Goal: Task Accomplishment & Management: Use online tool/utility

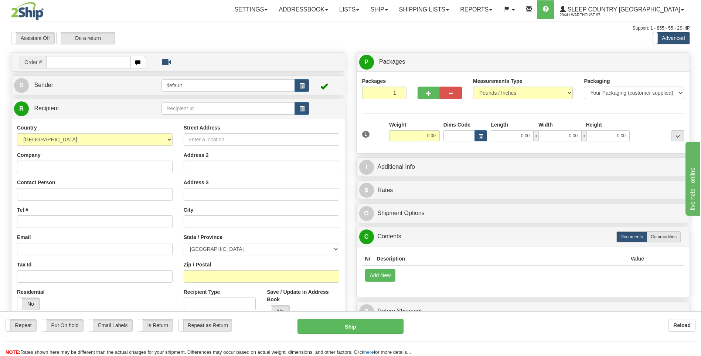
click at [506, 318] on div "Repeat Repeat Put On hold Put On hold Print Order Slip Print Order Slip Email L…" at bounding box center [350, 333] width 701 height 45
type input "9000I041112"
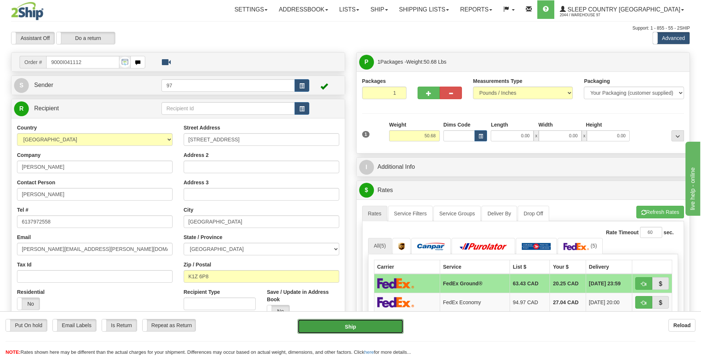
click at [389, 329] on button "Ship" at bounding box center [351, 326] width 106 height 15
type input "92"
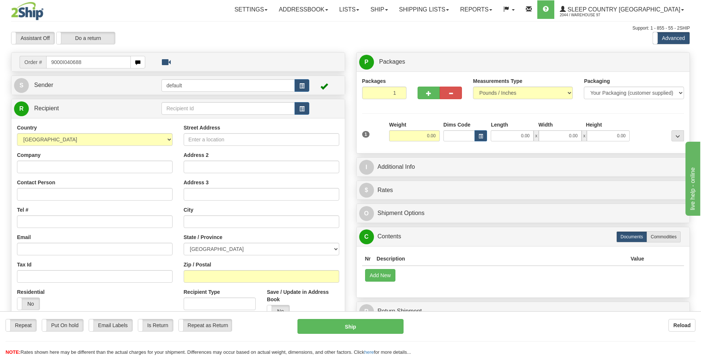
type input "9000I040688"
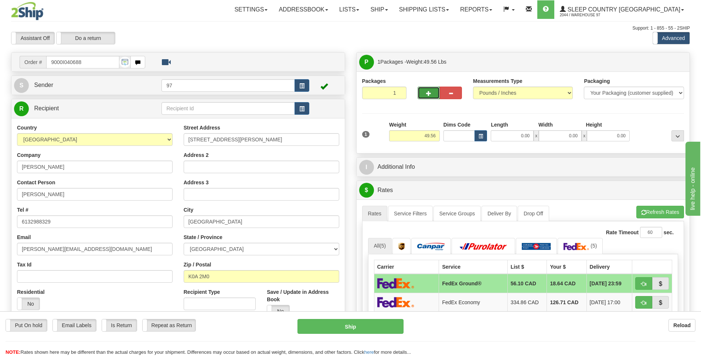
click at [425, 91] on button "button" at bounding box center [429, 92] width 22 height 13
type input "2"
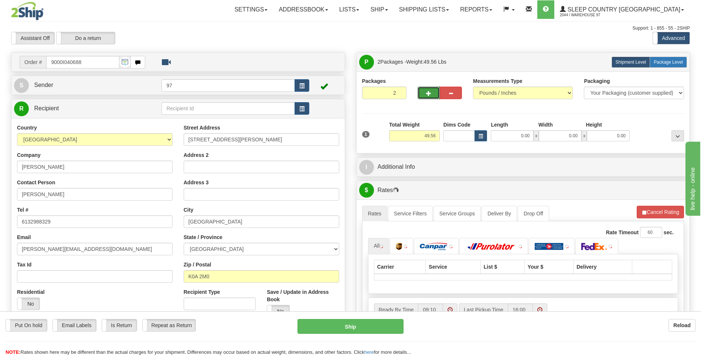
click at [676, 62] on span "Package Level" at bounding box center [668, 62] width 29 height 5
radio input "true"
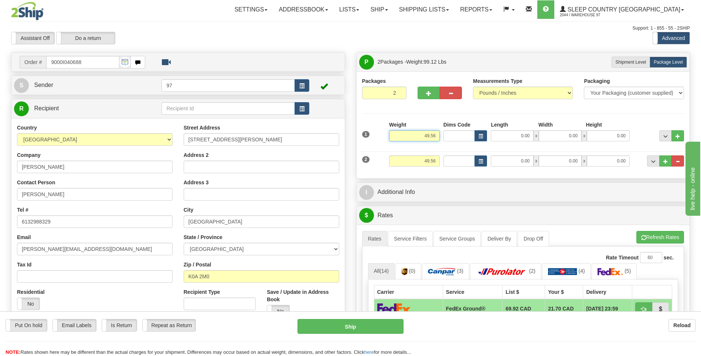
click at [427, 135] on input "49.56" at bounding box center [414, 135] width 51 height 11
type input "47.56"
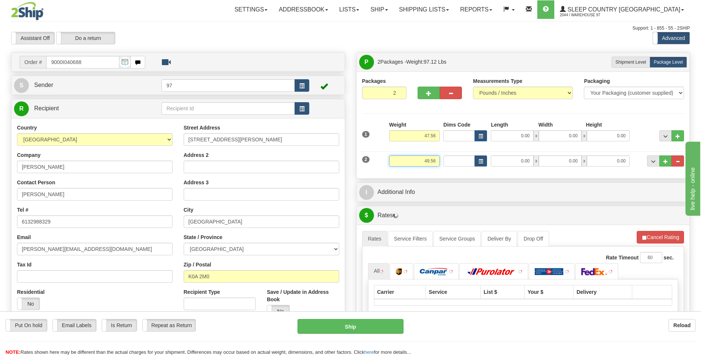
drag, startPoint x: 438, startPoint y: 160, endPoint x: 412, endPoint y: 163, distance: 26.0
click at [412, 163] on input "49.56" at bounding box center [414, 160] width 51 height 11
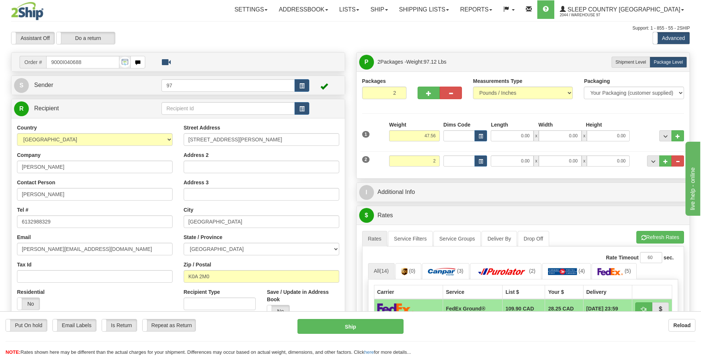
type input "2.00"
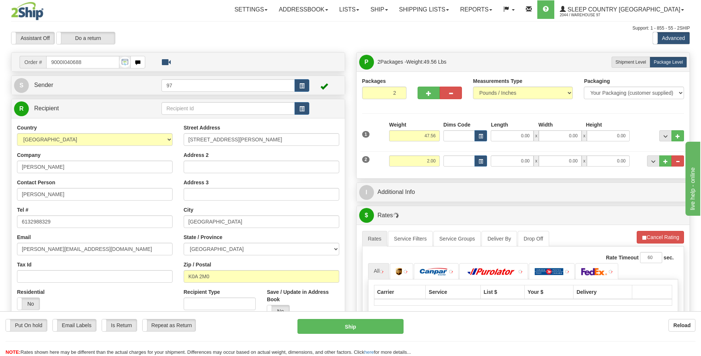
click at [643, 119] on div "Packages 2 2 Measurements Type" at bounding box center [523, 124] width 322 height 95
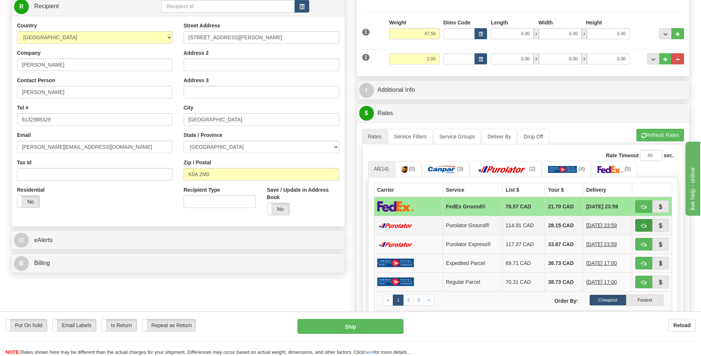
scroll to position [111, 0]
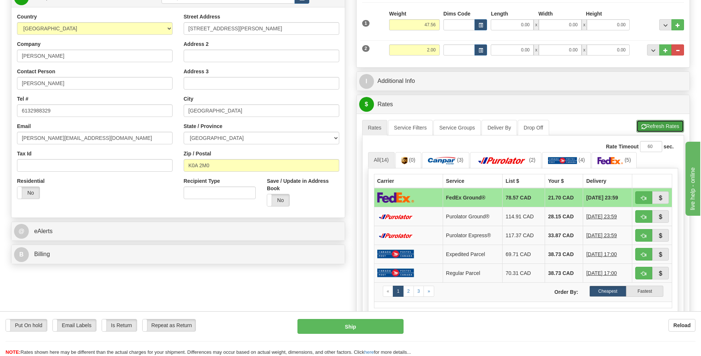
click at [657, 128] on button "Refresh Rates" at bounding box center [660, 126] width 48 height 13
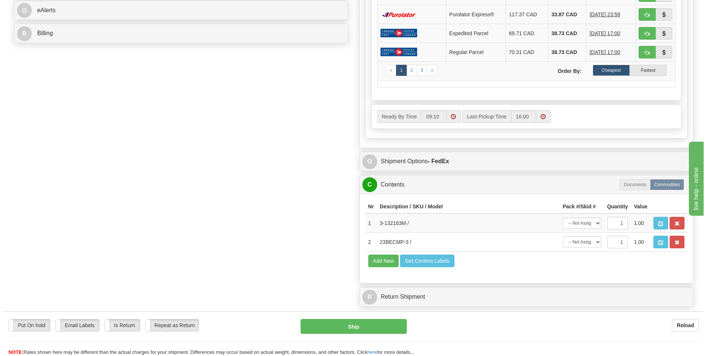
scroll to position [333, 0]
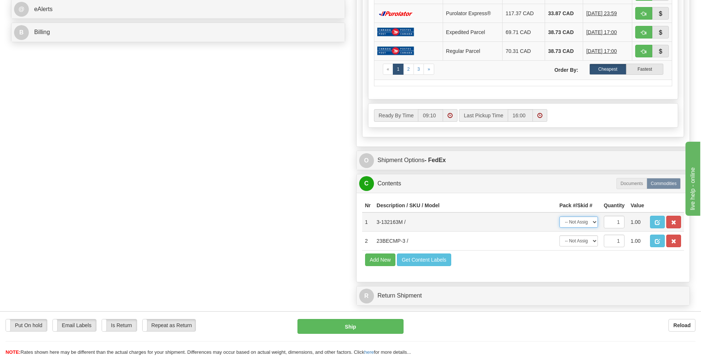
click at [595, 221] on select "-- Not Assigned -- Package 1 Package 2" at bounding box center [579, 221] width 38 height 11
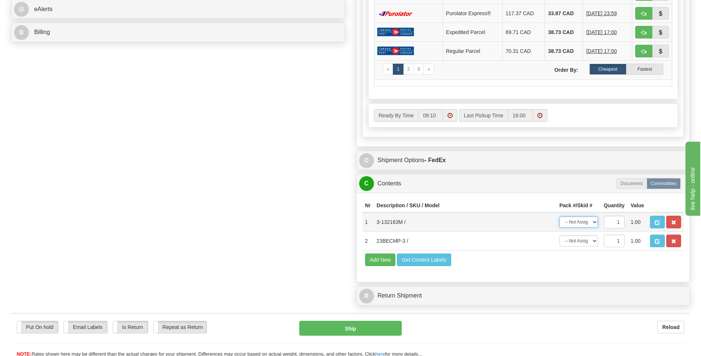
select select "0"
click at [560, 216] on select "-- Not Assigned -- Package 1 Package 2" at bounding box center [579, 221] width 38 height 11
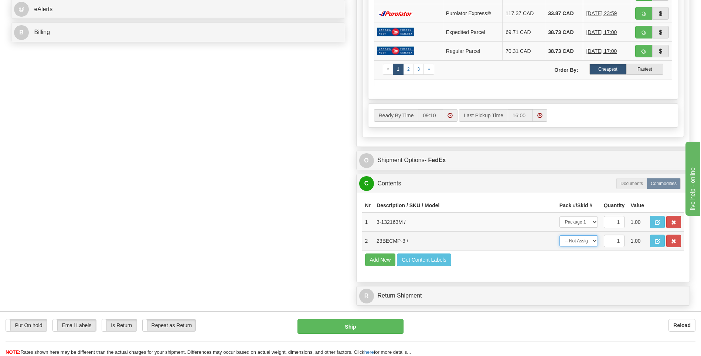
click at [594, 239] on select "-- Not Assigned -- Package 1 Package 2" at bounding box center [579, 240] width 38 height 11
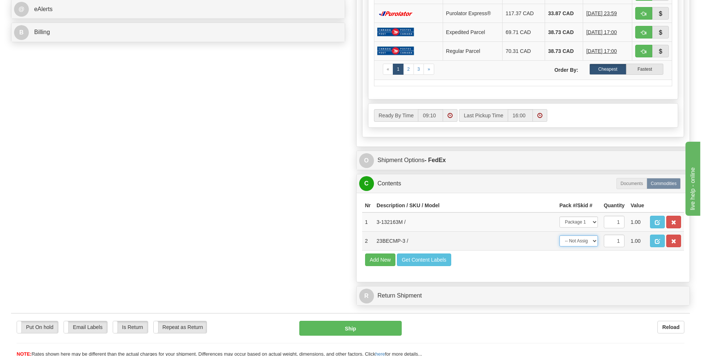
select select "1"
click at [560, 235] on select "-- Not Assigned -- Package 1 Package 2" at bounding box center [579, 240] width 38 height 11
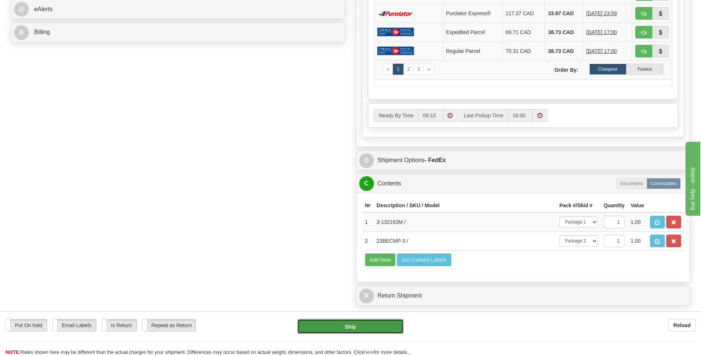
click at [391, 323] on button "Ship" at bounding box center [351, 326] width 106 height 15
type input "92"
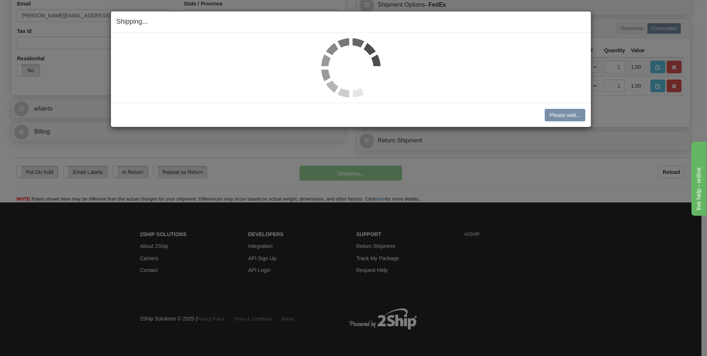
scroll to position [233, 0]
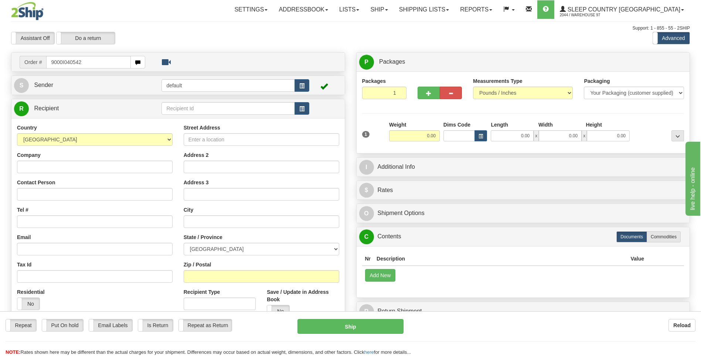
type input "9000I040542"
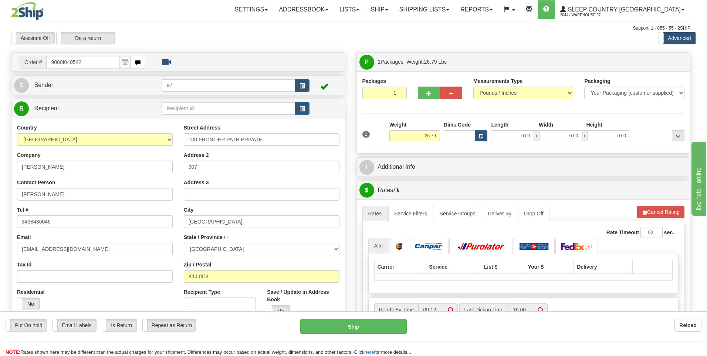
type input "[GEOGRAPHIC_DATA]"
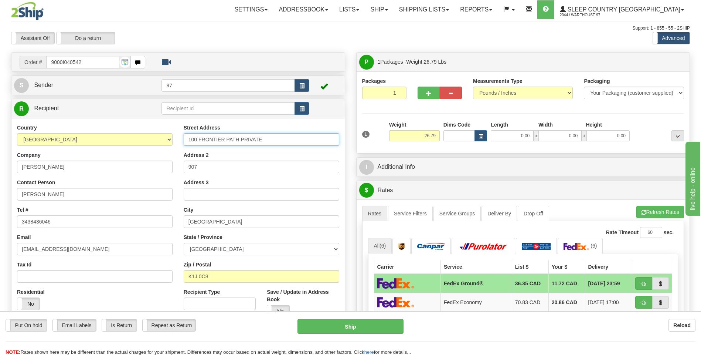
click at [188, 139] on input "100 FRONTIER PATH PRIVATE" at bounding box center [262, 139] width 156 height 13
type input "#907-100 FRONTIER PATH PRIVATE"
drag, startPoint x: 198, startPoint y: 166, endPoint x: 182, endPoint y: 163, distance: 16.5
click at [182, 163] on div "Street Address #907-100 FRONTIER PATH PRIVATE Address 2 907 Address 3 City GLOU…" at bounding box center [261, 223] width 167 height 199
click at [375, 327] on button "Ship" at bounding box center [351, 326] width 106 height 15
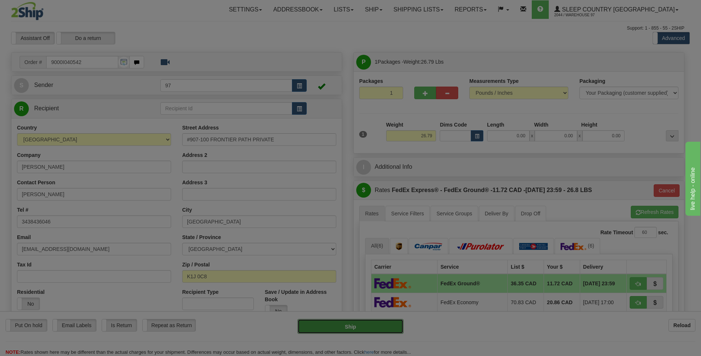
type input "92"
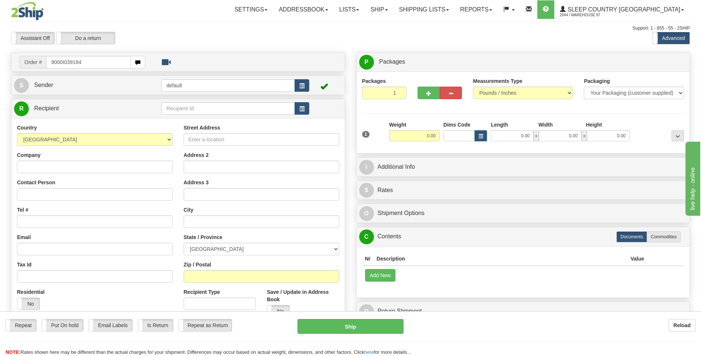
type input "9000I039184"
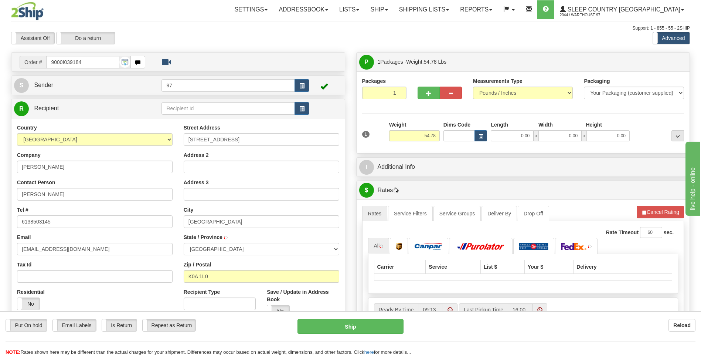
type input "CARP"
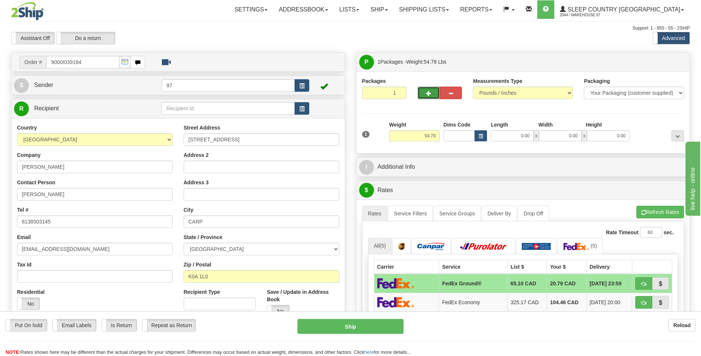
click at [429, 94] on span "button" at bounding box center [428, 93] width 5 height 5
type input "2"
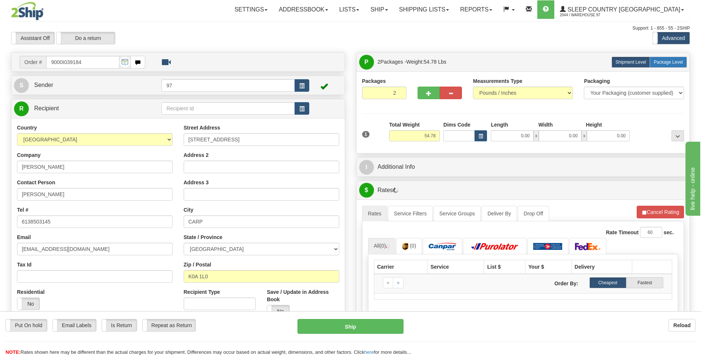
click at [673, 61] on span "Package Level" at bounding box center [668, 62] width 29 height 5
radio input "true"
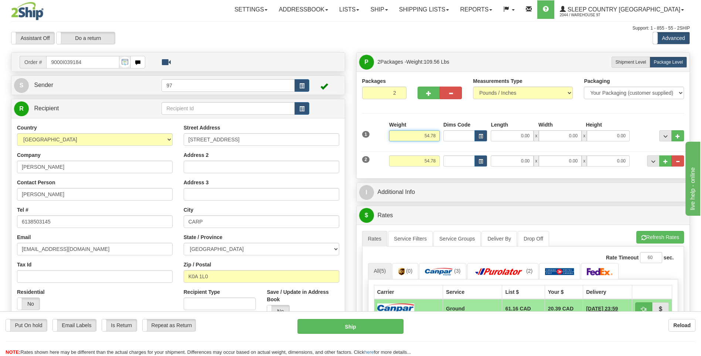
drag, startPoint x: 437, startPoint y: 135, endPoint x: 421, endPoint y: 132, distance: 16.1
click at [421, 132] on input "54.78" at bounding box center [414, 135] width 51 height 11
type input "26.00"
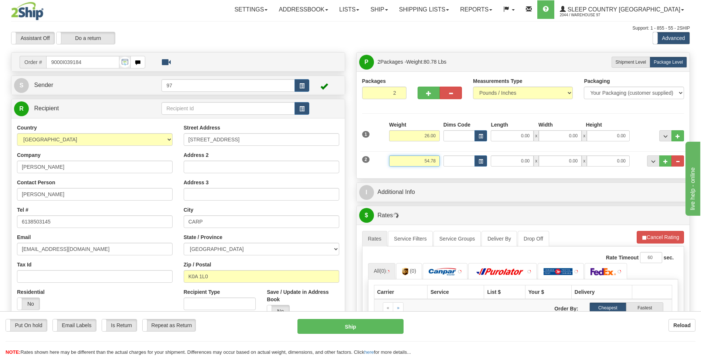
drag, startPoint x: 438, startPoint y: 162, endPoint x: 415, endPoint y: 158, distance: 22.8
click at [415, 158] on input "54.78" at bounding box center [414, 160] width 51 height 11
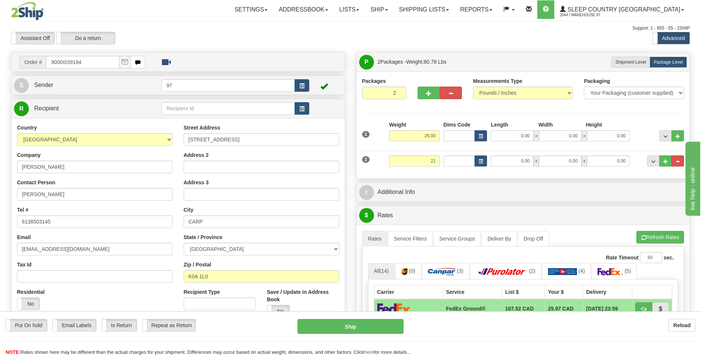
type input "21.00"
click at [667, 235] on li "Refresh Rates Cancel Rating" at bounding box center [660, 237] width 48 height 13
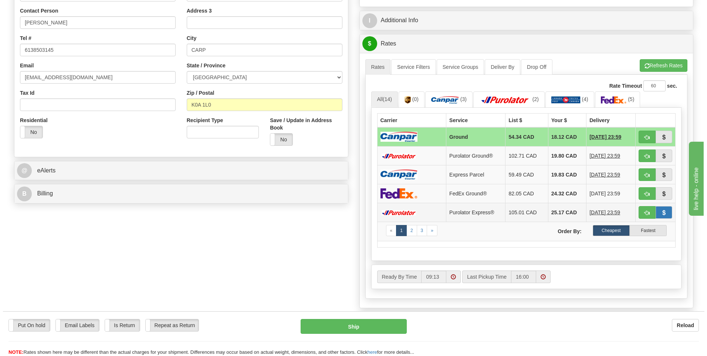
scroll to position [296, 0]
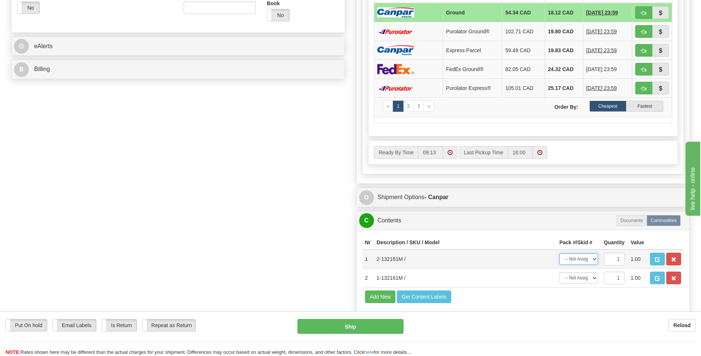
click at [596, 258] on select "-- Not Assigned -- Package 1 Package 2" at bounding box center [579, 258] width 38 height 11
select select "0"
click at [560, 253] on select "-- Not Assigned -- Package 1 Package 2" at bounding box center [579, 258] width 38 height 11
click at [594, 278] on select "-- Not Assigned -- Package 1 Package 2" at bounding box center [579, 277] width 38 height 11
select select "1"
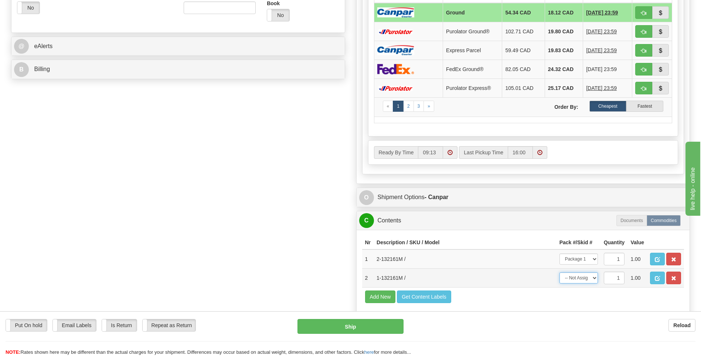
click at [560, 272] on select "-- Not Assigned -- Package 1 Package 2" at bounding box center [579, 277] width 38 height 11
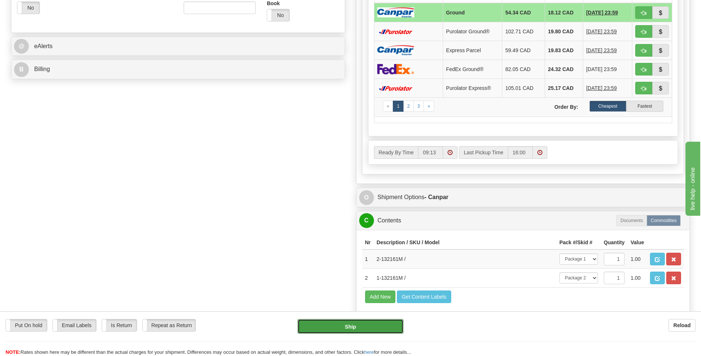
click at [374, 321] on button "Ship" at bounding box center [351, 326] width 106 height 15
type input "1"
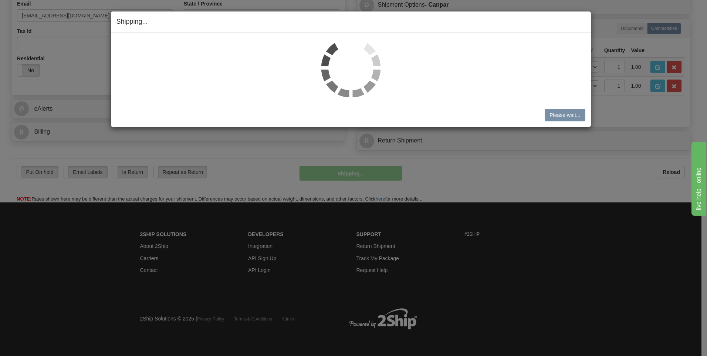
scroll to position [233, 0]
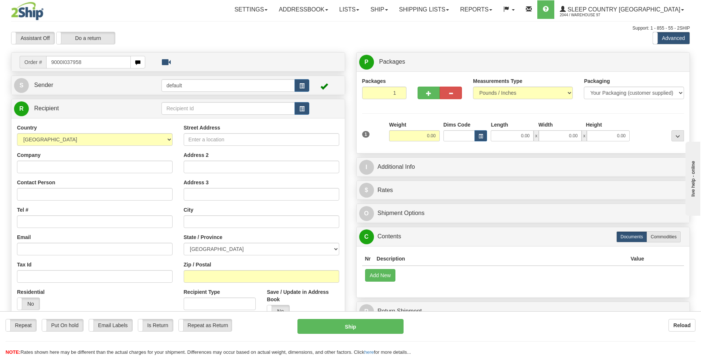
type input "9000I037958"
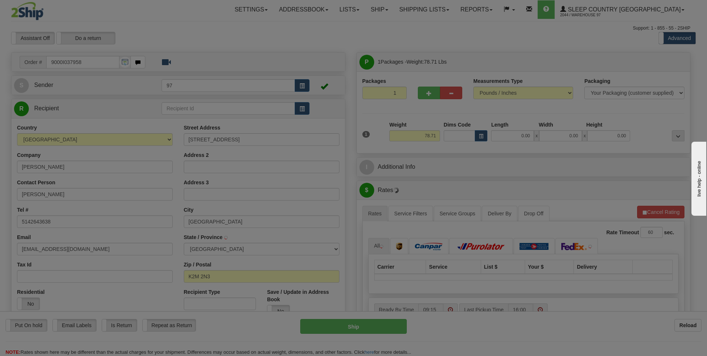
type input "KANATA"
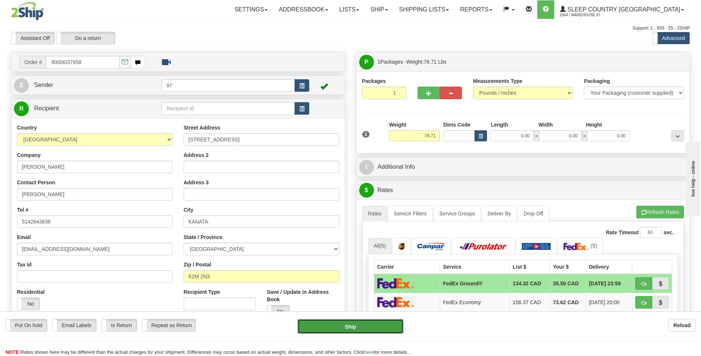
click at [392, 323] on button "Ship" at bounding box center [351, 326] width 106 height 15
type input "92"
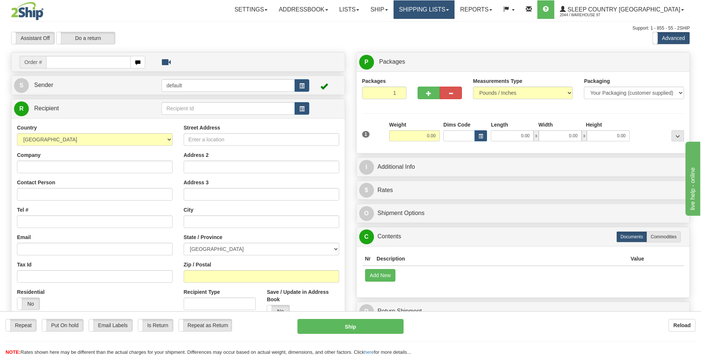
click at [452, 9] on link "Shipping lists" at bounding box center [424, 9] width 61 height 18
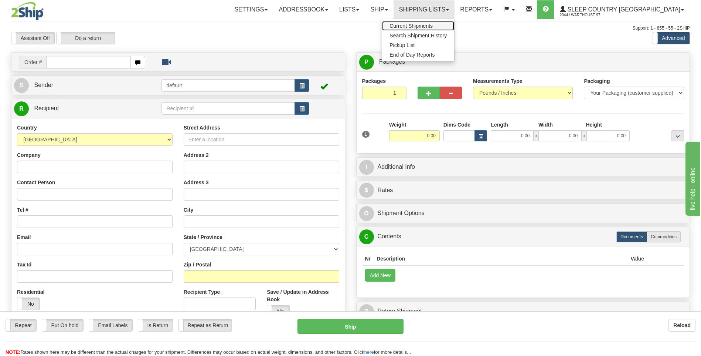
click at [433, 24] on span "Current Shipments" at bounding box center [411, 26] width 43 height 6
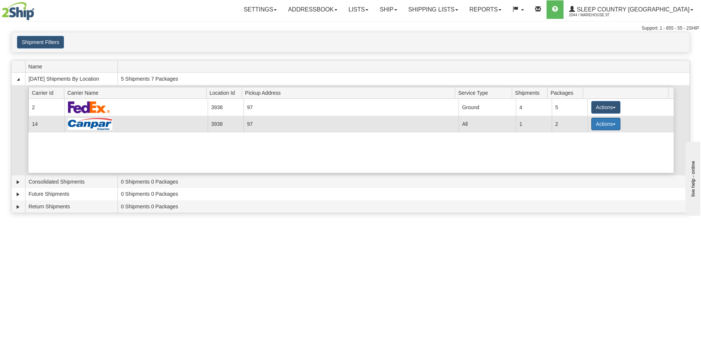
click at [597, 122] on button "Actions" at bounding box center [606, 124] width 30 height 13
click at [583, 147] on span "Close" at bounding box center [576, 147] width 17 height 5
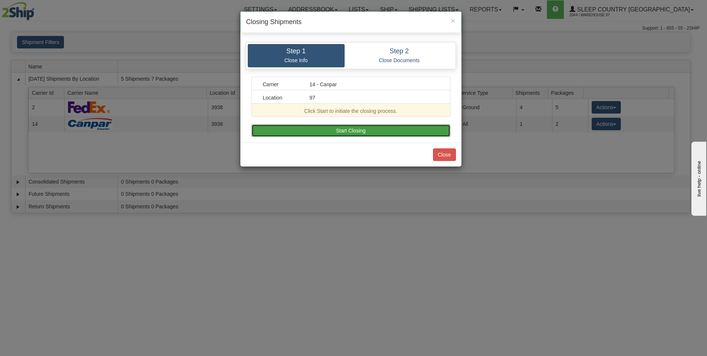
click at [371, 131] on button "Start Closing" at bounding box center [350, 130] width 199 height 13
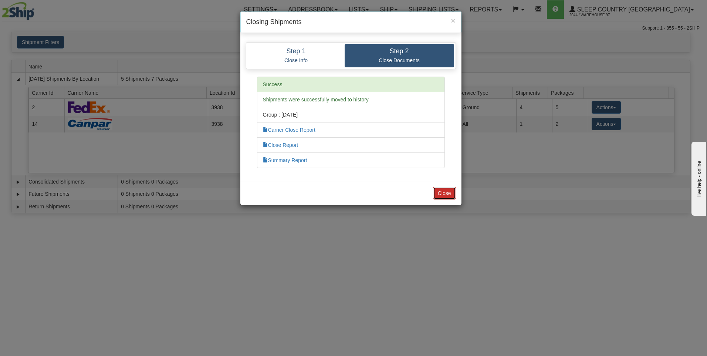
click at [444, 191] on button "Close" at bounding box center [444, 193] width 23 height 13
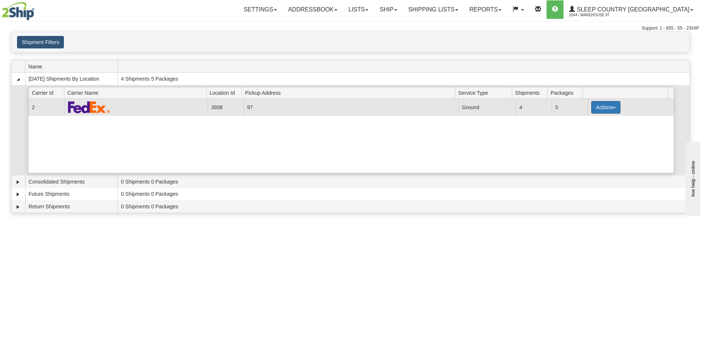
click at [591, 110] on button "Actions" at bounding box center [606, 107] width 30 height 13
click at [582, 132] on span "Close" at bounding box center [576, 130] width 17 height 5
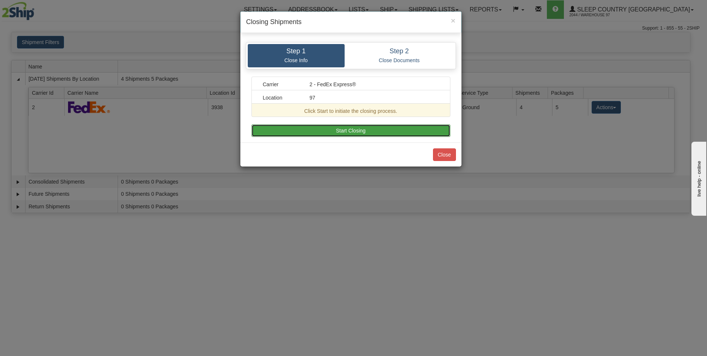
click at [386, 132] on button "Start Closing" at bounding box center [350, 130] width 199 height 13
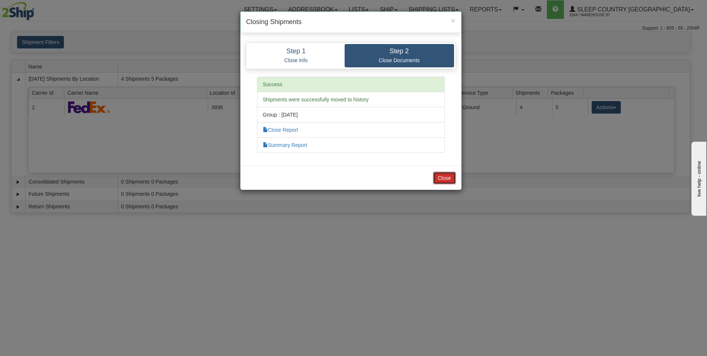
click at [444, 176] on button "Close" at bounding box center [444, 177] width 23 height 13
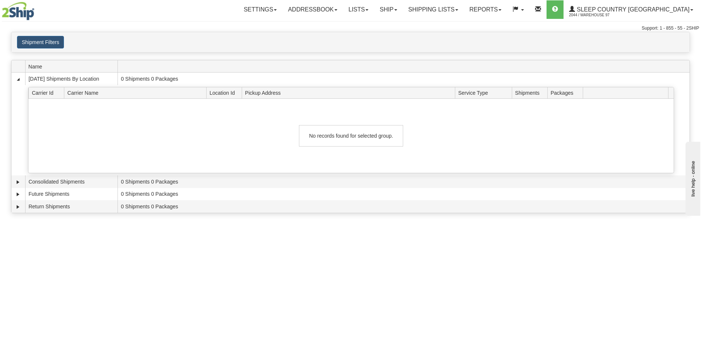
click at [493, 328] on div "Toggle navigation Settings Shipping Preferences Fields Preferences New Recipien…" at bounding box center [350, 178] width 701 height 356
